Goal: Check status: Check status

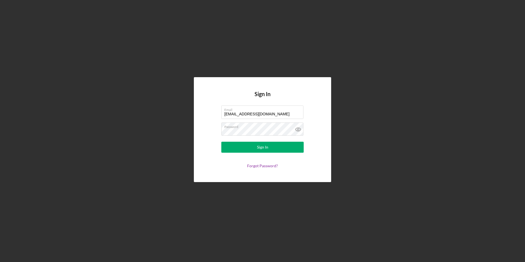
drag, startPoint x: 277, startPoint y: 113, endPoint x: 185, endPoint y: 110, distance: 92.0
click at [185, 110] on div "Sign In Email [EMAIL_ADDRESS][DOMAIN_NAME] Password Sign In Forgot Password?" at bounding box center [263, 129] width 520 height 259
click at [198, 119] on div "Sign In Email [EMAIL_ADDRESS][DOMAIN_NAME] Password Sign In Forgot Password?" at bounding box center [262, 129] width 137 height 105
click at [229, 148] on button "Sign In" at bounding box center [262, 147] width 82 height 11
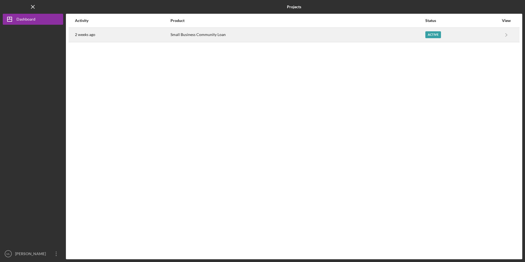
click at [193, 32] on div "Small Business Community Loan" at bounding box center [298, 35] width 255 height 14
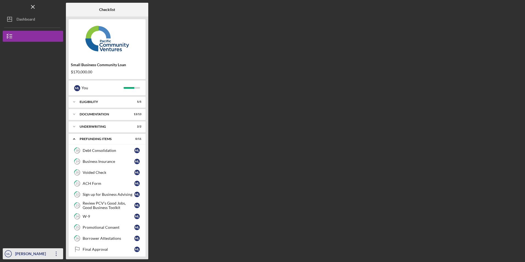
click at [58, 254] on icon "Icon/Overflow" at bounding box center [56, 254] width 14 height 14
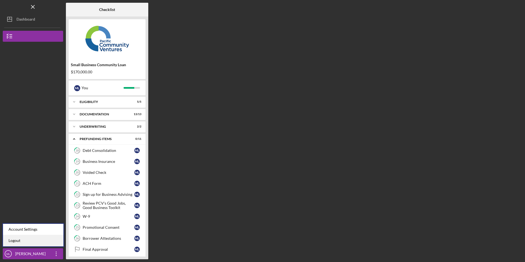
click at [51, 243] on link "Logout" at bounding box center [33, 240] width 60 height 11
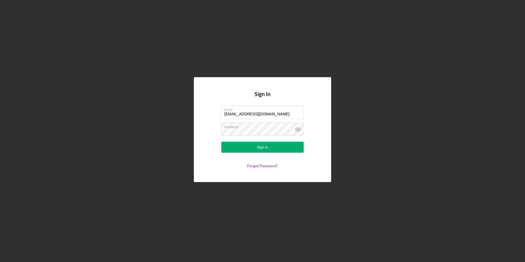
drag, startPoint x: 271, startPoint y: 116, endPoint x: 160, endPoint y: 109, distance: 110.9
click at [160, 109] on div "Sign In Email [EMAIL_ADDRESS][DOMAIN_NAME] Password Sign In Forgot Password?" at bounding box center [263, 129] width 520 height 259
type input "juanashhc@ymail.com"
click at [232, 150] on button "Sign In" at bounding box center [262, 147] width 82 height 11
